Goal: Go to known website: Access a specific website the user already knows

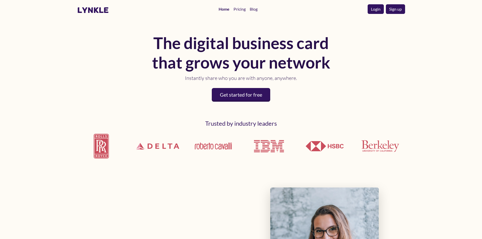
click at [375, 9] on link "Login" at bounding box center [375, 9] width 16 height 10
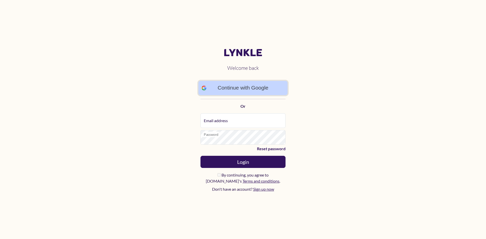
click at [245, 83] on link "Continue with Google" at bounding box center [242, 88] width 89 height 14
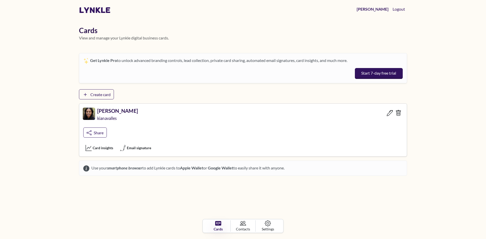
click at [115, 110] on h5 "Kiana Johnson-Valles" at bounding box center [117, 110] width 41 height 6
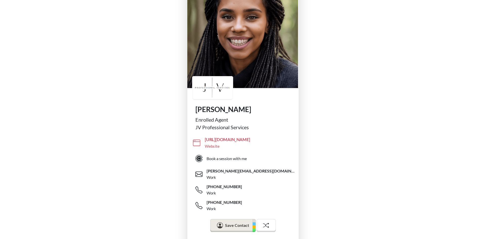
scroll to position [51, 0]
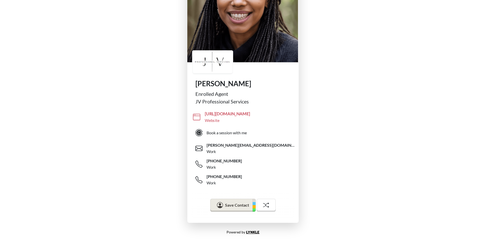
click at [235, 115] on span "https://www.jvproservices.com/" at bounding box center [228, 114] width 46 height 6
